Goal: Information Seeking & Learning: Understand process/instructions

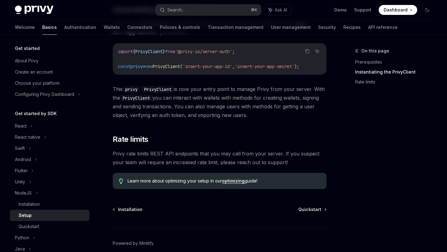
scroll to position [170, 0]
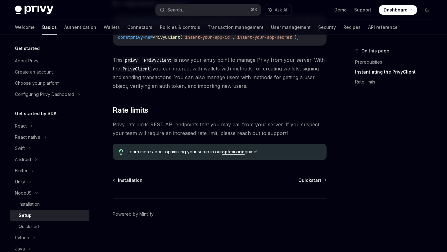
click at [31, 218] on div "Setup" at bounding box center [52, 214] width 67 height 7
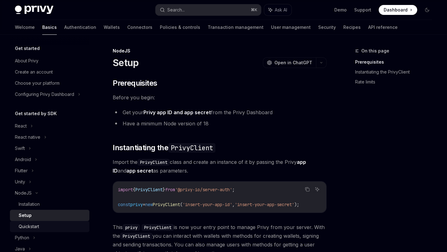
click at [31, 225] on div "Quickstart" at bounding box center [29, 226] width 20 height 7
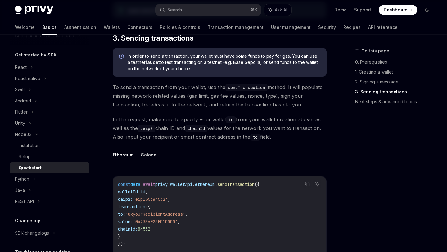
scroll to position [376, 0]
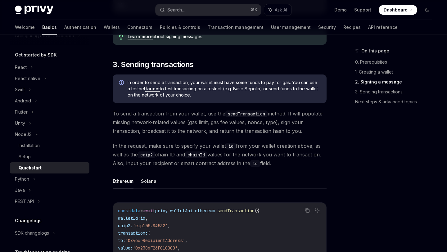
click at [148, 185] on button "Solana" at bounding box center [149, 181] width 16 height 15
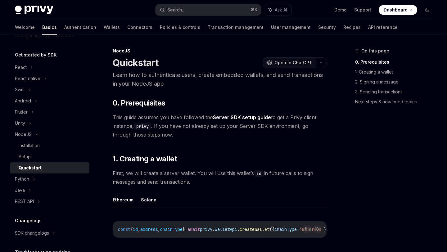
click at [293, 63] on span "Open in ChatGPT" at bounding box center [293, 63] width 38 height 6
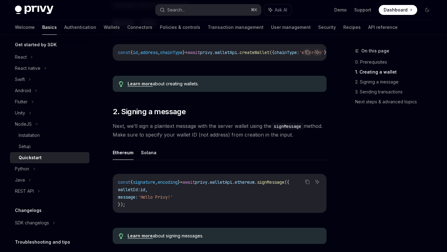
scroll to position [73, 0]
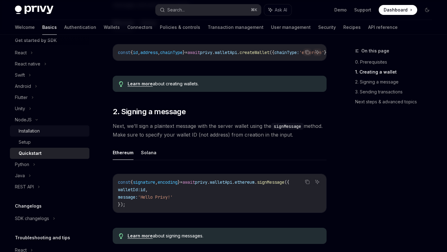
click at [34, 136] on link "Installation" at bounding box center [49, 130] width 79 height 11
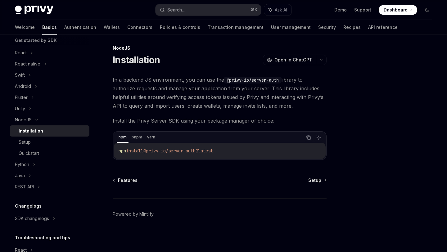
scroll to position [3, 0]
click at [30, 142] on div "Setup" at bounding box center [52, 141] width 67 height 7
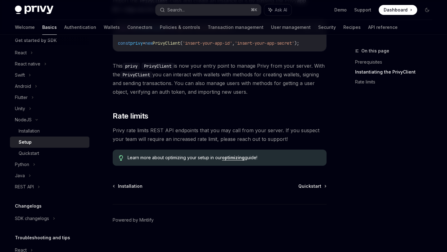
scroll to position [170, 0]
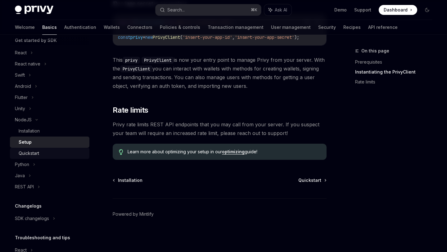
click at [49, 153] on div "Quickstart" at bounding box center [52, 152] width 67 height 7
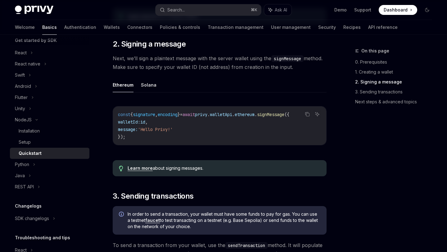
scroll to position [245, 0]
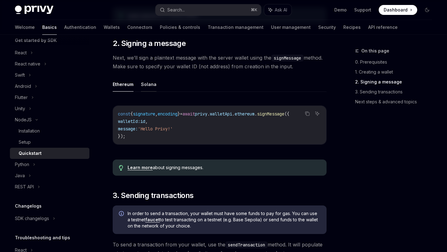
click at [147, 91] on button "Solana" at bounding box center [149, 84] width 16 height 15
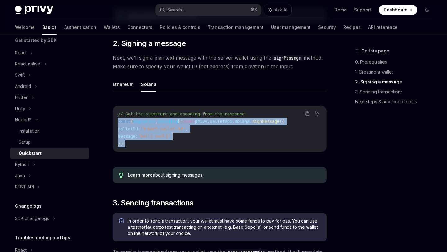
drag, startPoint x: 135, startPoint y: 150, endPoint x: 113, endPoint y: 126, distance: 32.9
click at [113, 126] on div "// Get the signature and encoding from the response const { signature , encodin…" at bounding box center [219, 129] width 213 height 46
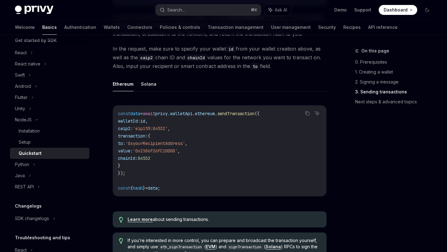
scroll to position [481, 0]
click at [145, 87] on button "Solana" at bounding box center [149, 83] width 16 height 15
type textarea "*"
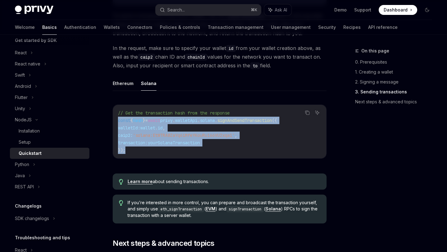
drag, startPoint x: 131, startPoint y: 152, endPoint x: 115, endPoint y: 125, distance: 31.0
click at [115, 125] on div "// Get the transaction hash from the response const { hash } = await privy . wa…" at bounding box center [219, 131] width 213 height 53
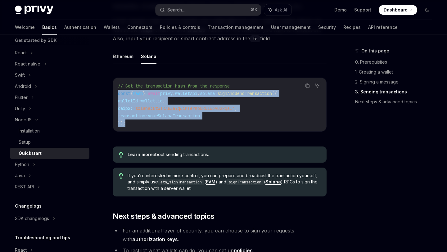
scroll to position [507, 0]
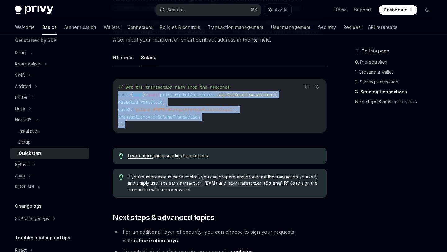
click at [138, 128] on code "// Get the transaction hash from the response const { hash } = await privy . wa…" at bounding box center [219, 105] width 203 height 45
drag, startPoint x: 136, startPoint y: 124, endPoint x: 116, endPoint y: 98, distance: 33.0
click at [116, 98] on div "// Get the transaction hash from the response const { hash } = await privy . wa…" at bounding box center [219, 105] width 213 height 53
copy code "const { hash } = await privy . walletApi . solana . signAndSendTransaction ({ w…"
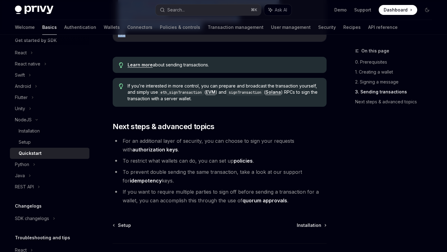
scroll to position [645, 0]
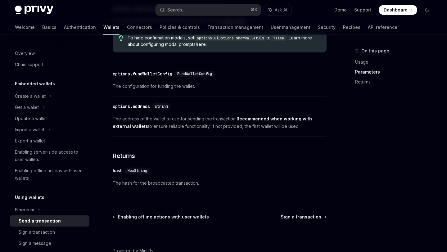
scroll to position [342, 0]
click at [59, 234] on div "Sign a transaction" at bounding box center [52, 231] width 67 height 7
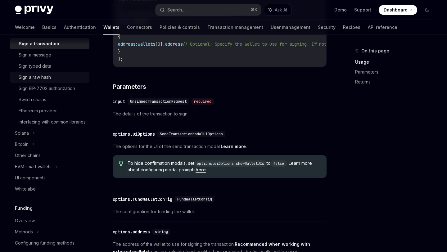
scroll to position [191, 0]
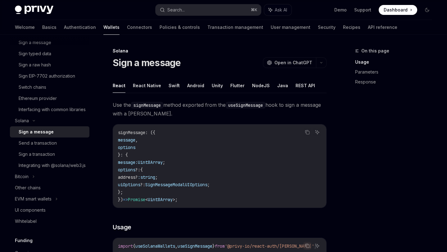
scroll to position [204, 0]
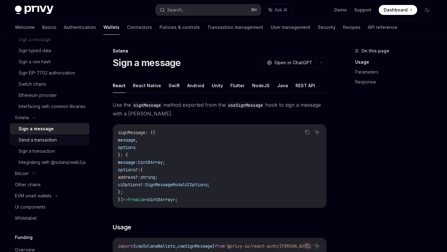
click at [34, 144] on div "Send a transaction" at bounding box center [38, 139] width 38 height 7
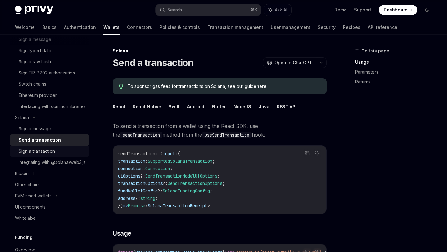
click at [34, 155] on div "Sign a transaction" at bounding box center [37, 150] width 36 height 7
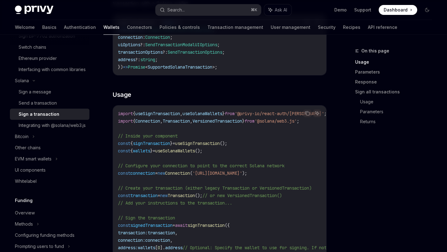
scroll to position [132, 0]
click at [58, 107] on div "Send a transaction" at bounding box center [52, 102] width 67 height 7
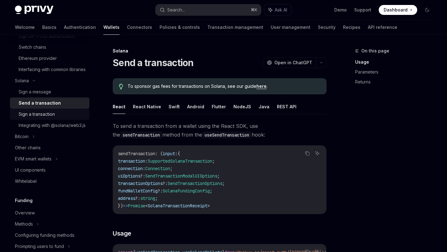
click at [58, 118] on div "Sign a transaction" at bounding box center [52, 113] width 67 height 7
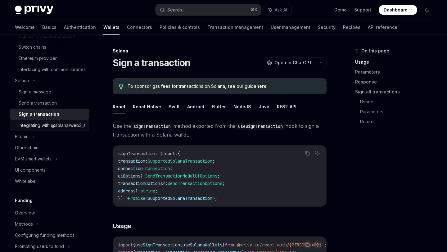
click at [57, 129] on div "Integrating with @solana/web3.js" at bounding box center [52, 125] width 67 height 7
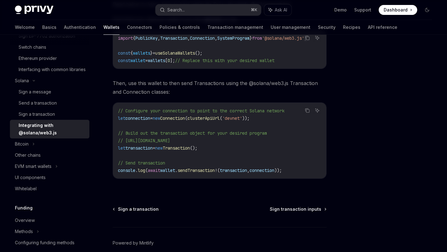
scroll to position [125, 0]
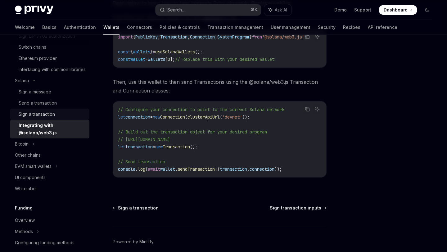
click at [64, 118] on div "Sign a transaction" at bounding box center [52, 113] width 67 height 7
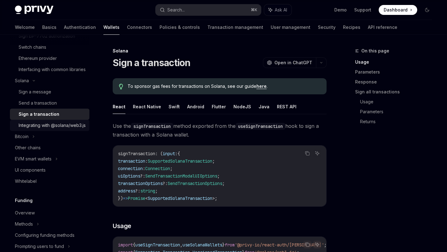
click at [62, 129] on div "Integrating with @solana/web3.js" at bounding box center [52, 125] width 67 height 7
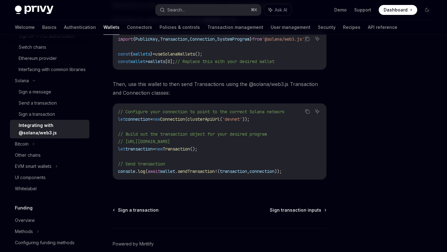
scroll to position [124, 0]
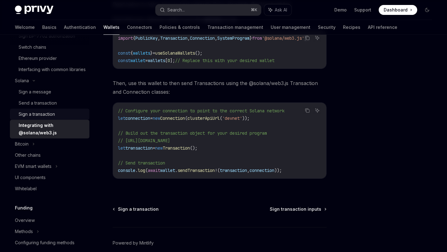
click at [51, 118] on div "Sign a transaction" at bounding box center [37, 113] width 36 height 7
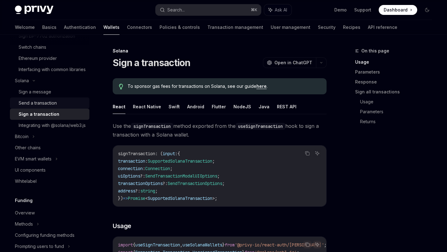
click at [53, 107] on div "Send a transaction" at bounding box center [38, 102] width 38 height 7
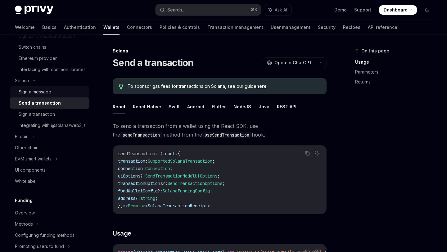
click at [51, 96] on div "Sign a message" at bounding box center [52, 91] width 67 height 7
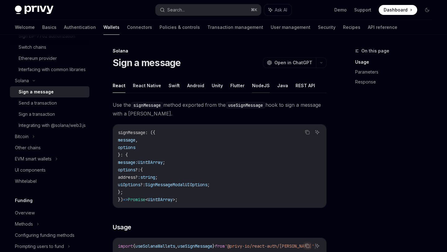
click at [252, 87] on button "NodeJS" at bounding box center [261, 85] width 18 height 15
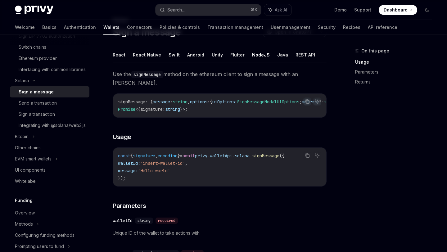
scroll to position [31, 0]
click at [51, 107] on div "Send a transaction" at bounding box center [38, 102] width 38 height 7
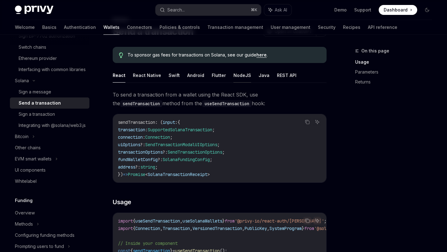
click at [240, 78] on button "NodeJS" at bounding box center [242, 75] width 18 height 15
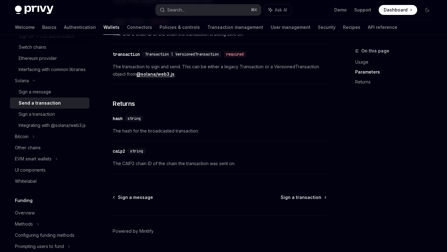
scroll to position [469, 0]
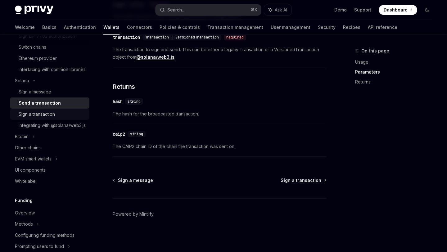
click at [68, 118] on div "Sign a transaction" at bounding box center [52, 113] width 67 height 7
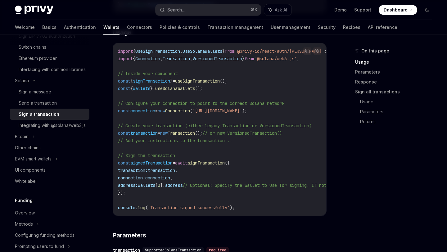
scroll to position [191, 0]
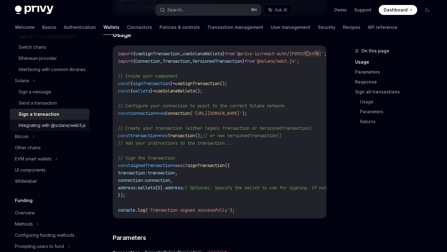
click at [58, 129] on div "Integrating with @solana/web3.js" at bounding box center [52, 125] width 67 height 7
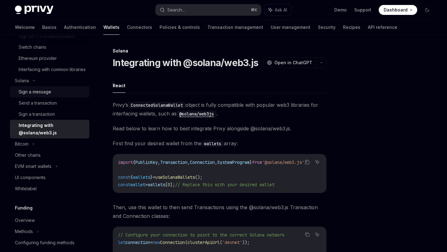
click at [51, 96] on div "Sign a message" at bounding box center [52, 91] width 67 height 7
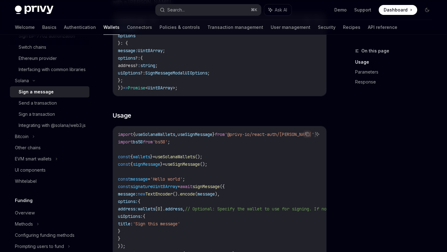
scroll to position [113, 0]
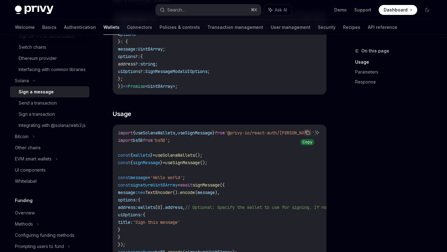
click at [306, 132] on icon "Copy the contents from the code block" at bounding box center [306, 132] width 5 height 5
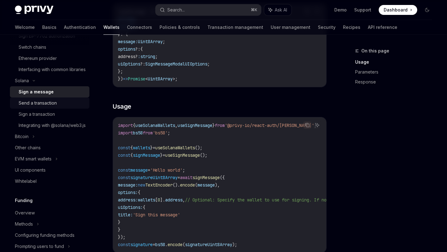
click at [64, 106] on div "Send a transaction" at bounding box center [52, 102] width 67 height 7
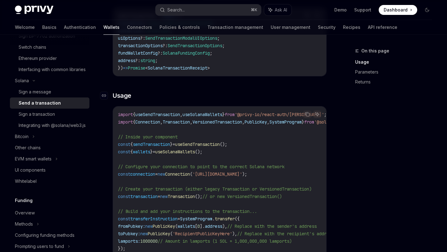
scroll to position [123, 0]
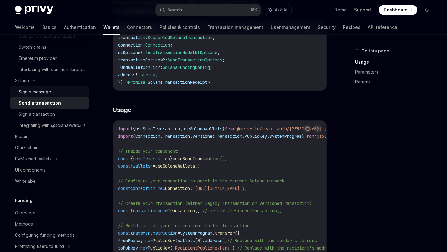
click at [42, 96] on div "Sign a message" at bounding box center [35, 91] width 33 height 7
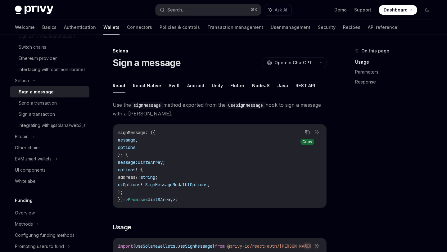
click at [306, 134] on icon "Copy the contents from the code block" at bounding box center [306, 132] width 5 height 5
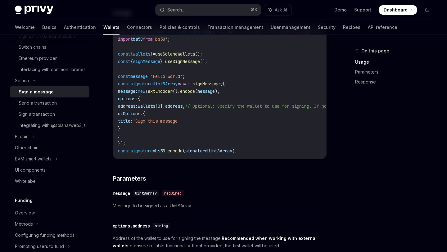
scroll to position [232, 0]
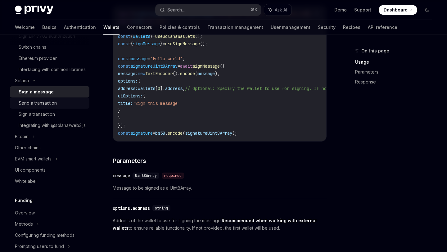
click at [64, 107] on div "Send a transaction" at bounding box center [52, 102] width 67 height 7
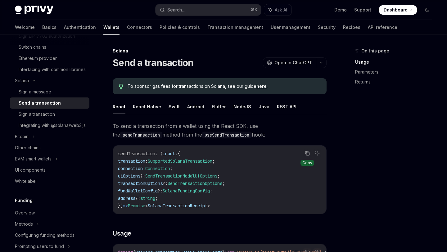
click at [305, 151] on icon "Copy the contents from the code block" at bounding box center [306, 152] width 3 height 3
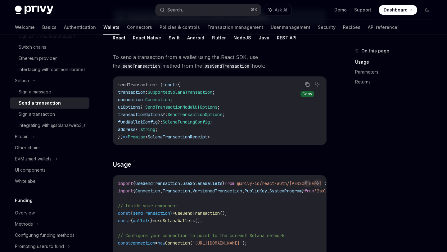
scroll to position [142, 0]
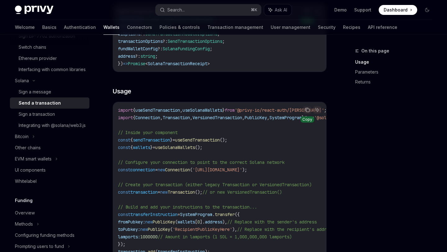
click at [303, 109] on button "Copy the contents from the code block" at bounding box center [307, 110] width 8 height 8
click at [45, 118] on div "Sign a transaction" at bounding box center [37, 113] width 36 height 7
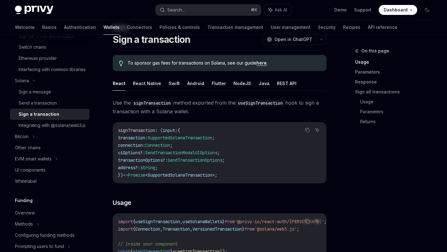
scroll to position [51, 0]
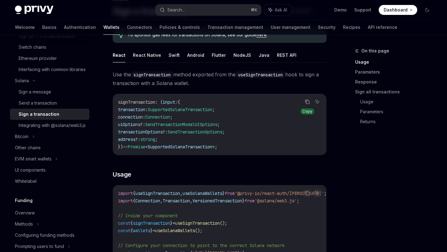
click at [307, 100] on icon "Copy the contents from the code block" at bounding box center [306, 101] width 3 height 3
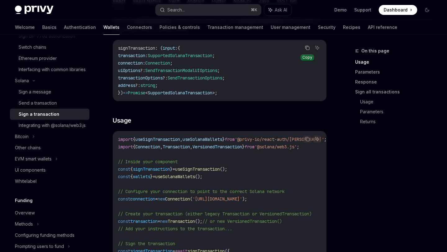
scroll to position [108, 0]
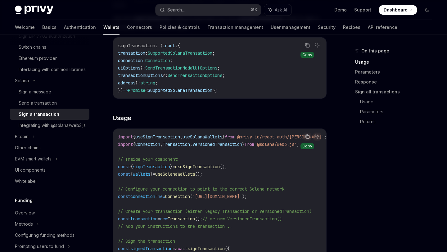
click at [309, 135] on icon "Copy the contents from the code block" at bounding box center [306, 136] width 5 height 5
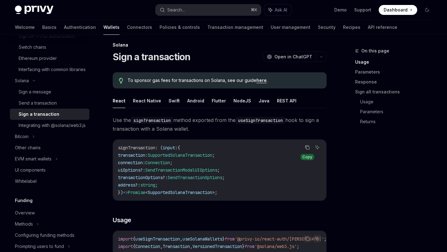
scroll to position [5, 0]
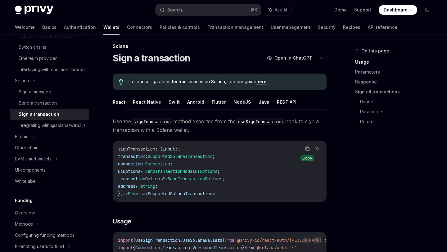
click at [242, 102] on button "NodeJS" at bounding box center [242, 102] width 18 height 15
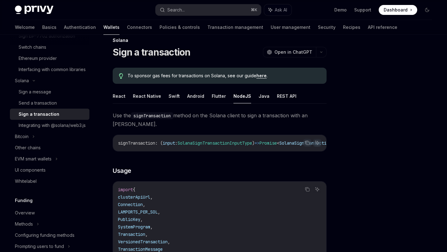
scroll to position [12, 0]
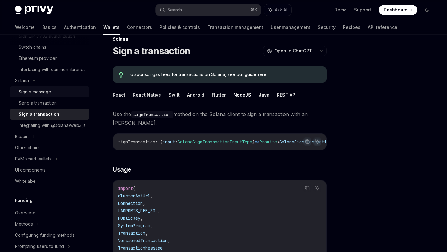
click at [46, 96] on div "Sign a message" at bounding box center [35, 91] width 33 height 7
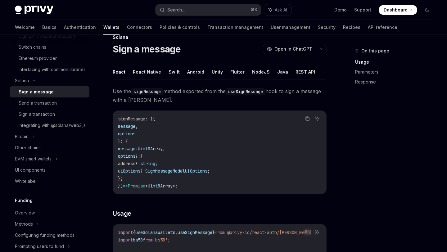
scroll to position [14, 0]
click at [252, 71] on button "NodeJS" at bounding box center [261, 71] width 18 height 15
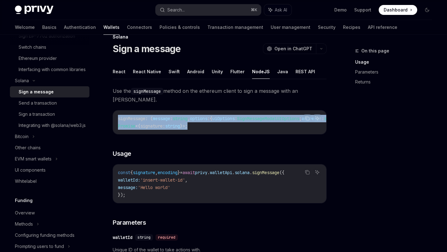
drag, startPoint x: 207, startPoint y: 129, endPoint x: 99, endPoint y: 117, distance: 108.8
copy code "signMessage : ( message : string , options : { uiOptions : SignMessageModalUIOp…"
click at [306, 175] on icon "Copy the contents from the code block" at bounding box center [306, 172] width 5 height 5
click at [58, 107] on div "Send a transaction" at bounding box center [52, 102] width 67 height 7
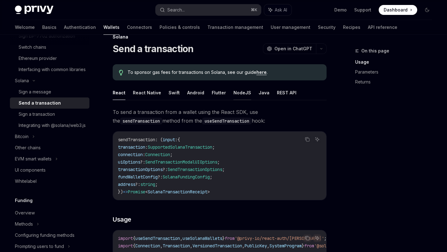
click at [239, 94] on button "NodeJS" at bounding box center [242, 92] width 18 height 15
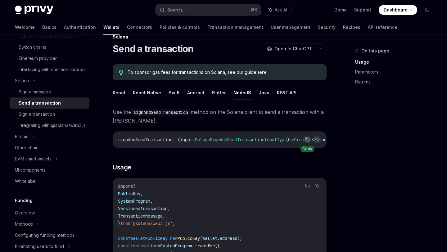
click at [307, 139] on icon "Copy the contents from the code block" at bounding box center [306, 139] width 5 height 5
click at [306, 188] on icon "Copy the contents from the code block" at bounding box center [306, 185] width 5 height 5
click at [51, 120] on link "Sign a transaction" at bounding box center [49, 114] width 79 height 11
type textarea "*"
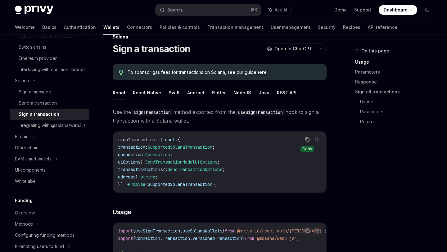
click at [309, 140] on icon "Copy the contents from the code block" at bounding box center [307, 139] width 3 height 3
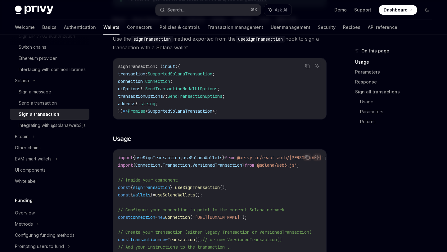
scroll to position [125, 0]
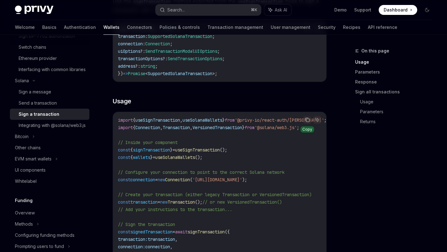
click at [308, 119] on icon "Copy the contents from the code block" at bounding box center [306, 119] width 5 height 5
click at [47, 129] on div "Integrating with @solana/web3.js" at bounding box center [52, 125] width 67 height 7
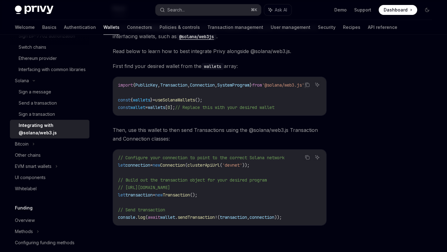
scroll to position [70, 0]
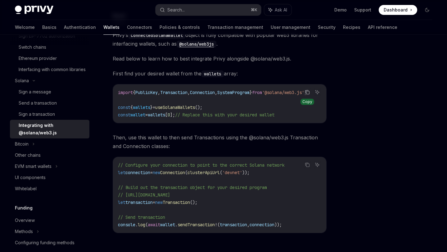
click at [308, 93] on icon "Copy the contents from the code block" at bounding box center [306, 92] width 5 height 5
click at [313, 96] on button "Ask AI" at bounding box center [317, 92] width 8 height 8
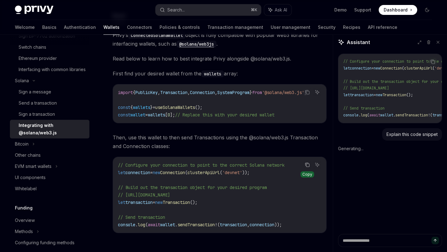
click at [309, 168] on button "Copy the contents from the code block" at bounding box center [307, 165] width 8 height 8
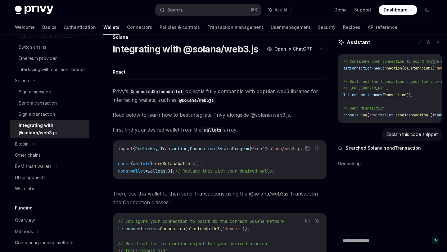
scroll to position [16, 0]
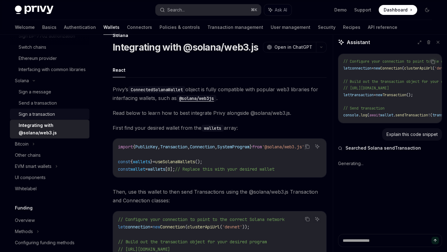
click at [68, 118] on div "Sign a transaction" at bounding box center [52, 113] width 67 height 7
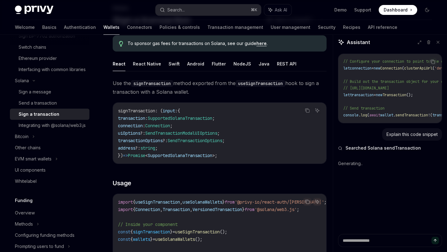
scroll to position [37, 0]
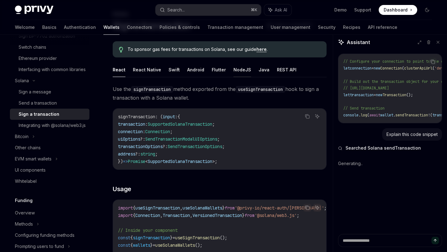
click at [236, 70] on button "NodeJS" at bounding box center [242, 69] width 18 height 15
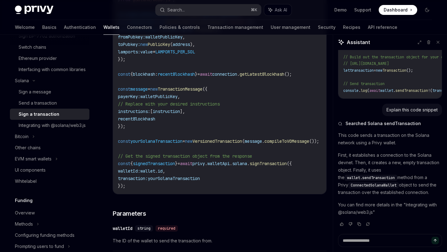
scroll to position [269, 0]
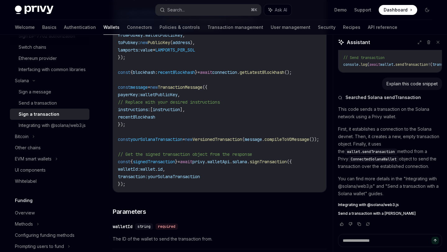
type textarea "*"
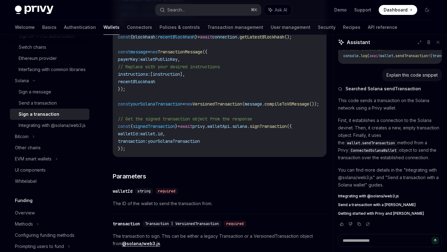
scroll to position [304, 0]
